Goal: Navigation & Orientation: Find specific page/section

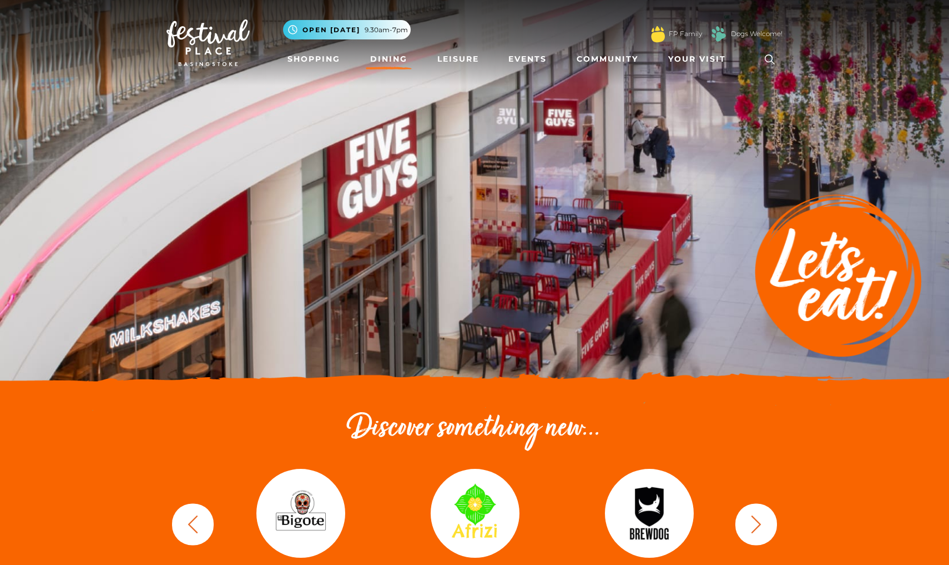
click at [393, 64] on link "Dining" at bounding box center [389, 59] width 46 height 21
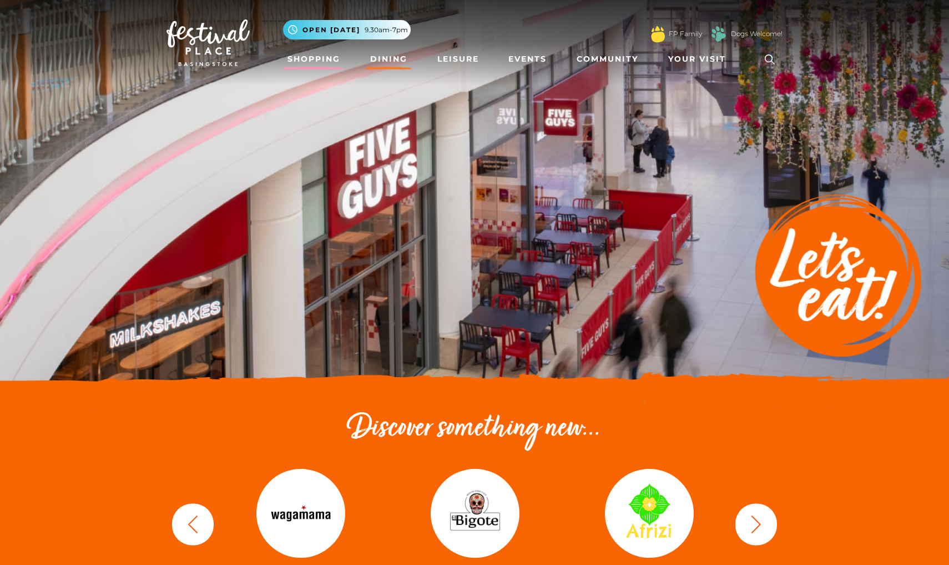
click at [319, 60] on link "Shopping" at bounding box center [314, 59] width 62 height 21
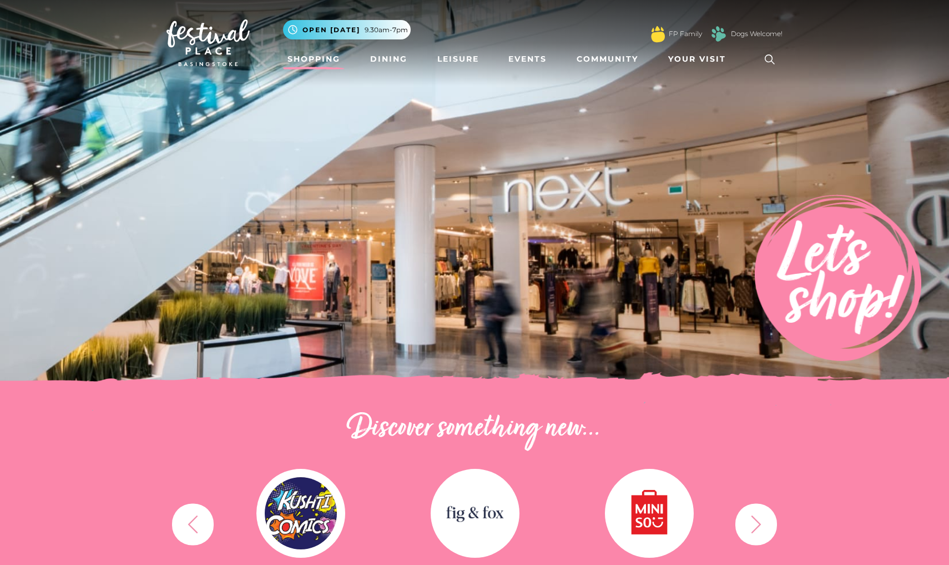
click at [395, 59] on link "Dining" at bounding box center [389, 59] width 46 height 21
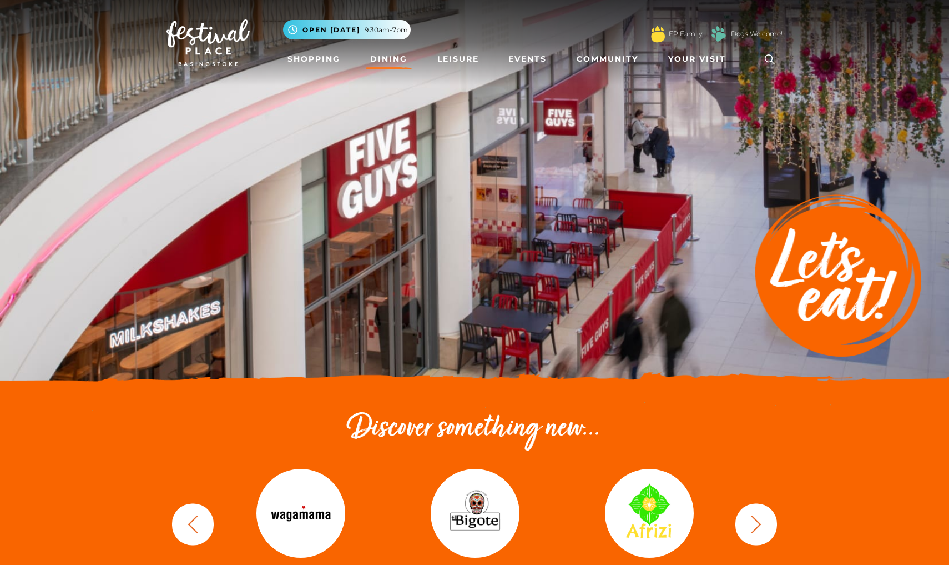
click at [489, 441] on h2 "Discover something new..." at bounding box center [475, 429] width 616 height 36
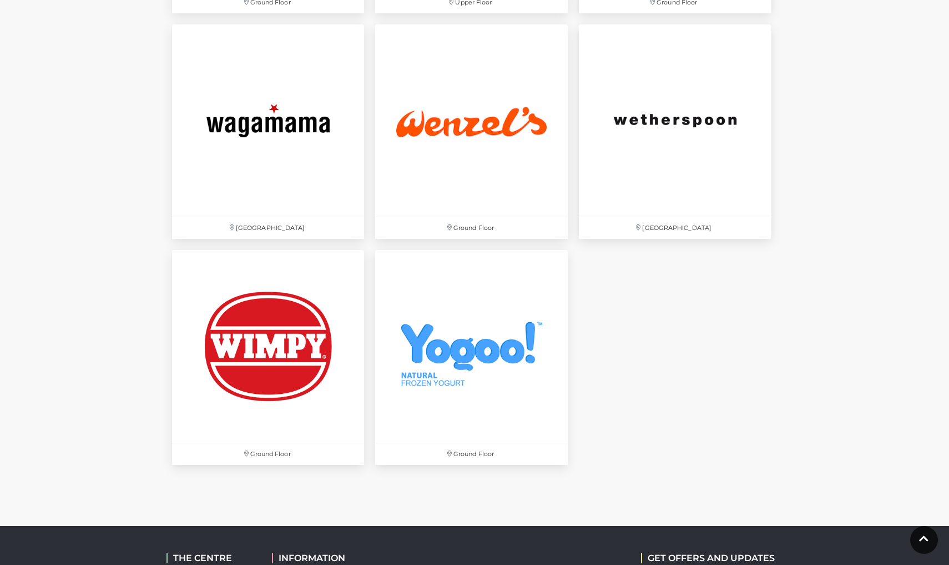
scroll to position [3655, 0]
